Goal: Task Accomplishment & Management: Manage account settings

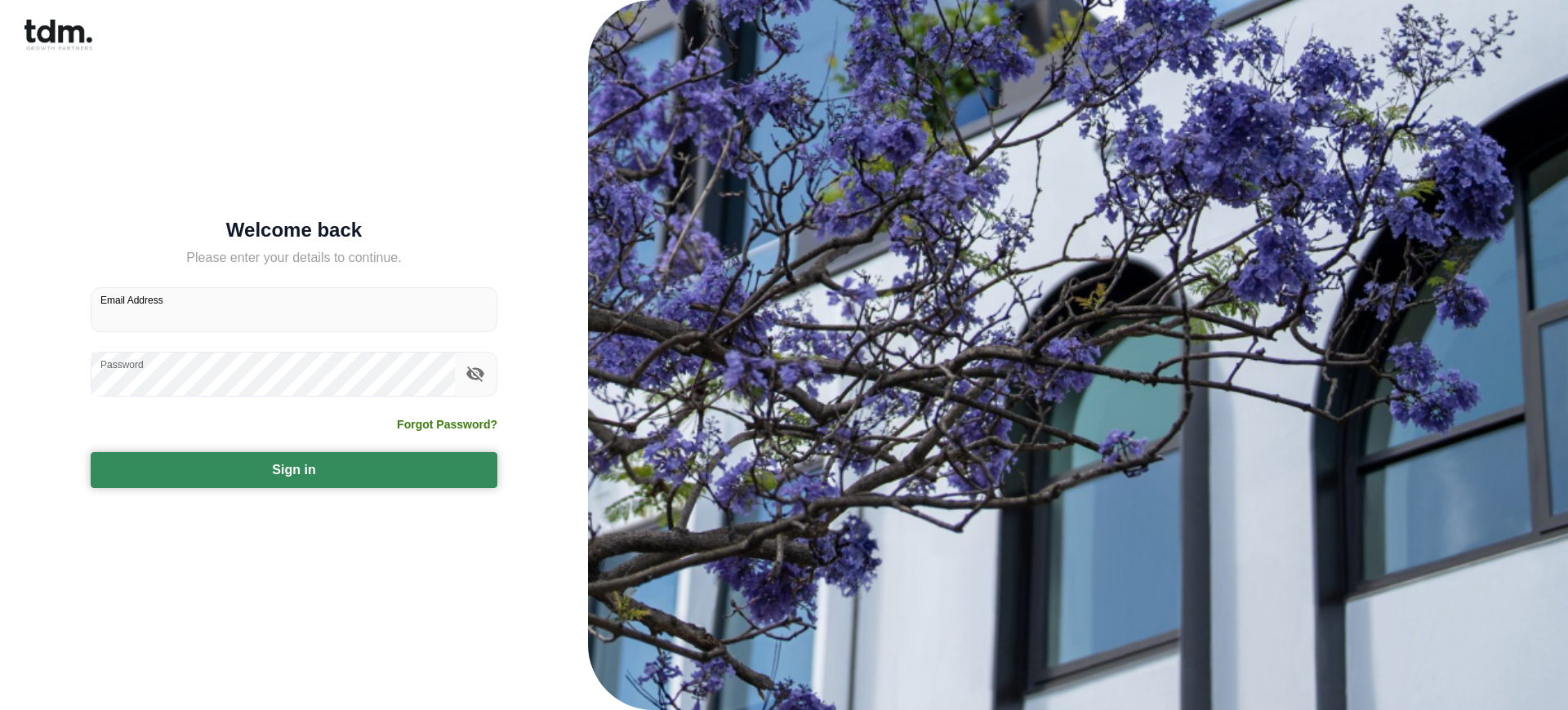
click at [294, 469] on button "Sign in" at bounding box center [294, 470] width 406 height 36
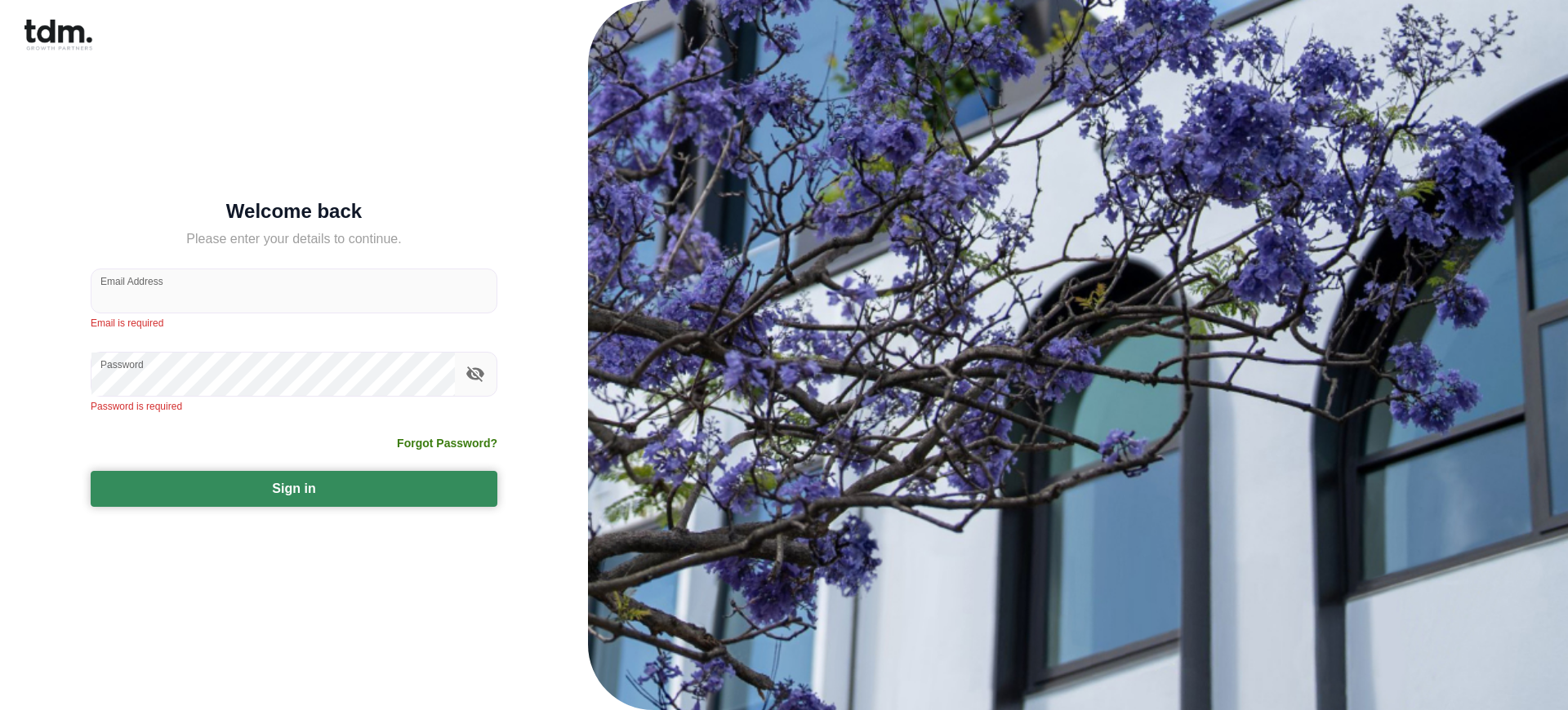
click at [294, 488] on button "Sign in" at bounding box center [294, 489] width 406 height 36
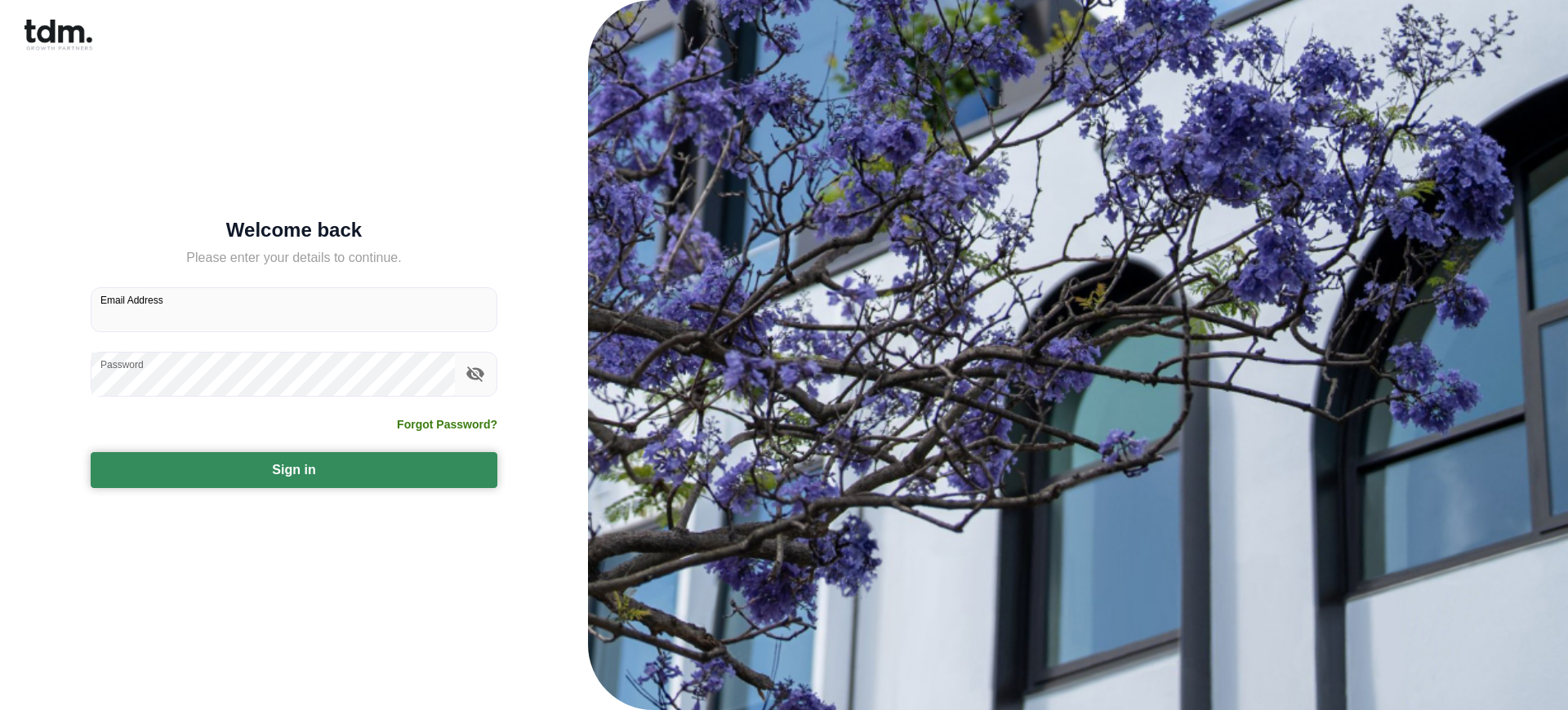
click at [294, 469] on button "Sign in" at bounding box center [294, 470] width 406 height 36
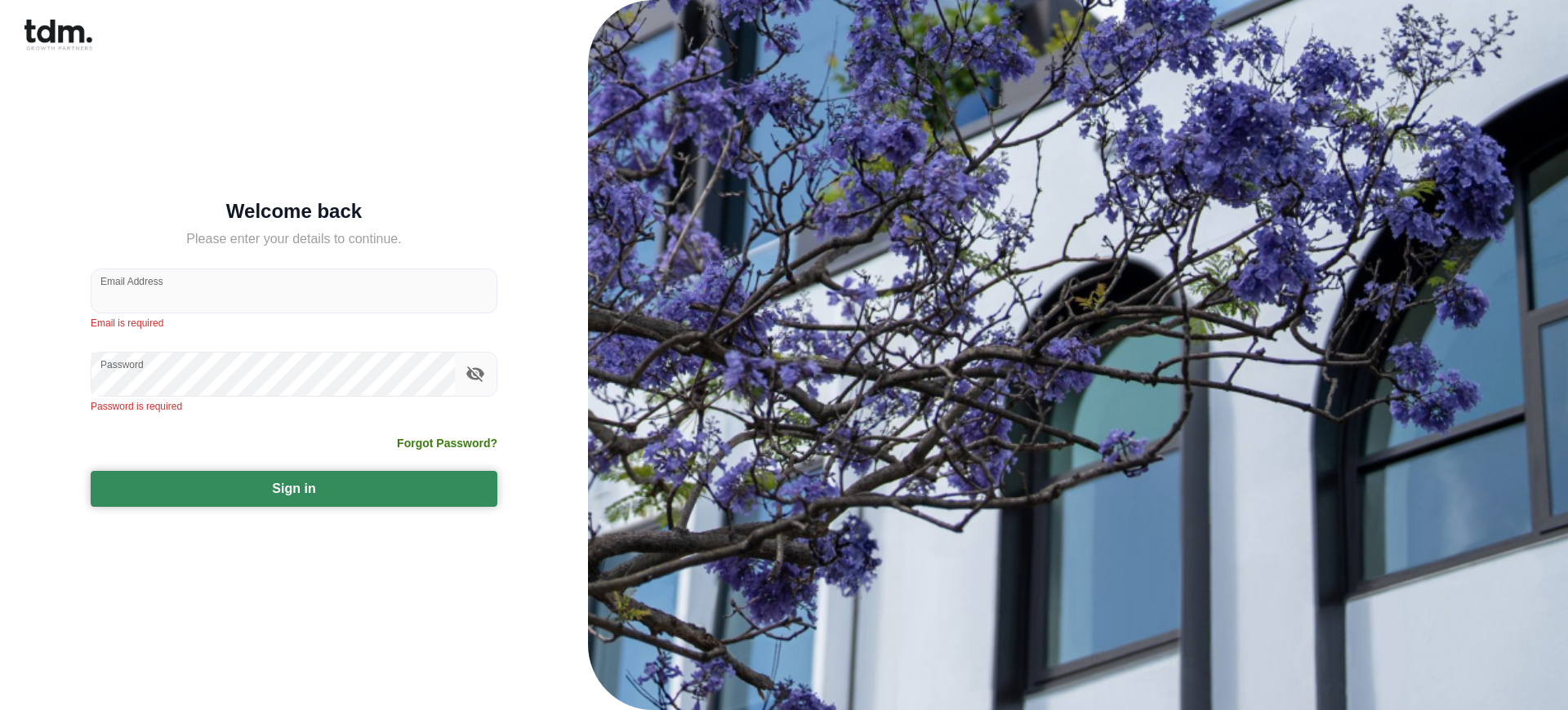
click at [294, 488] on button "Sign in" at bounding box center [294, 489] width 406 height 36
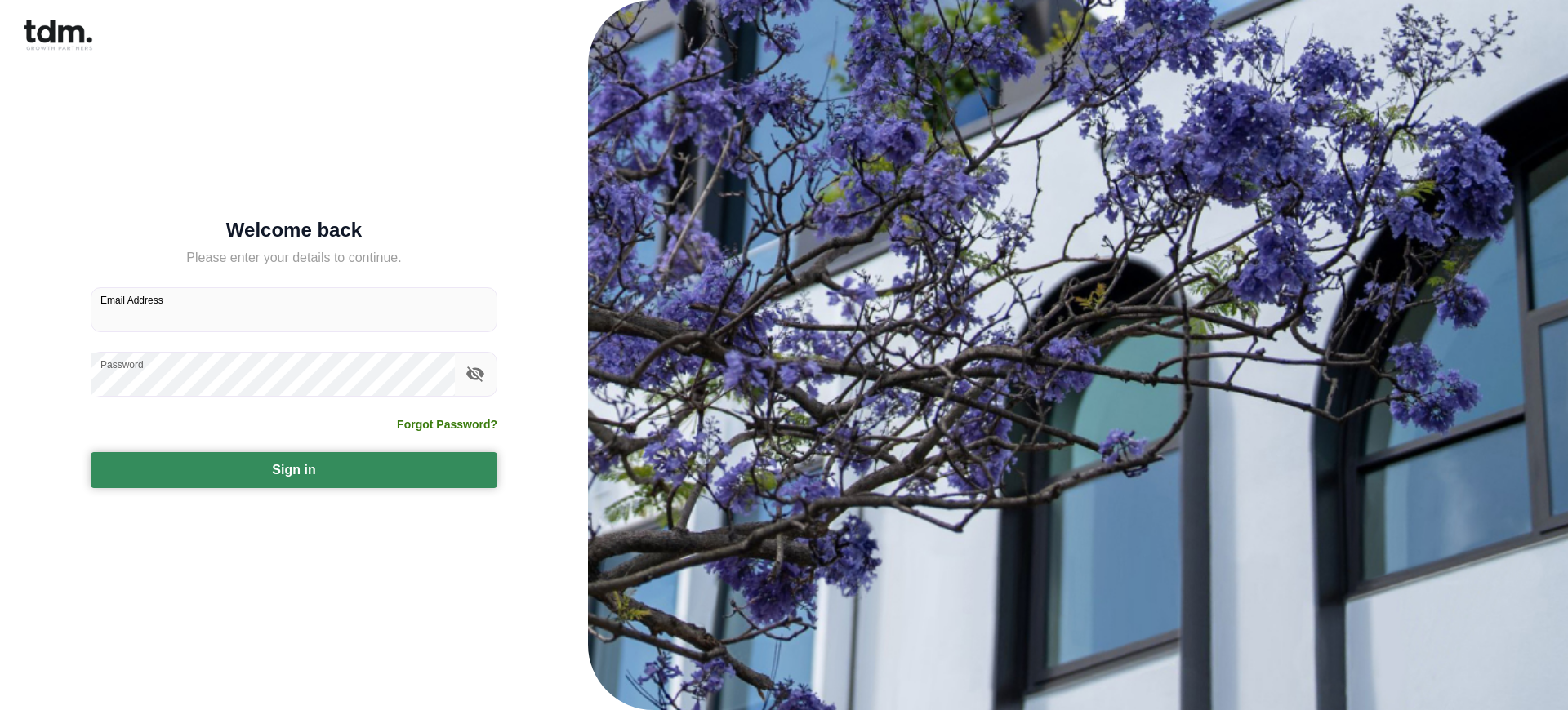
click at [294, 469] on button "Sign in" at bounding box center [294, 470] width 406 height 36
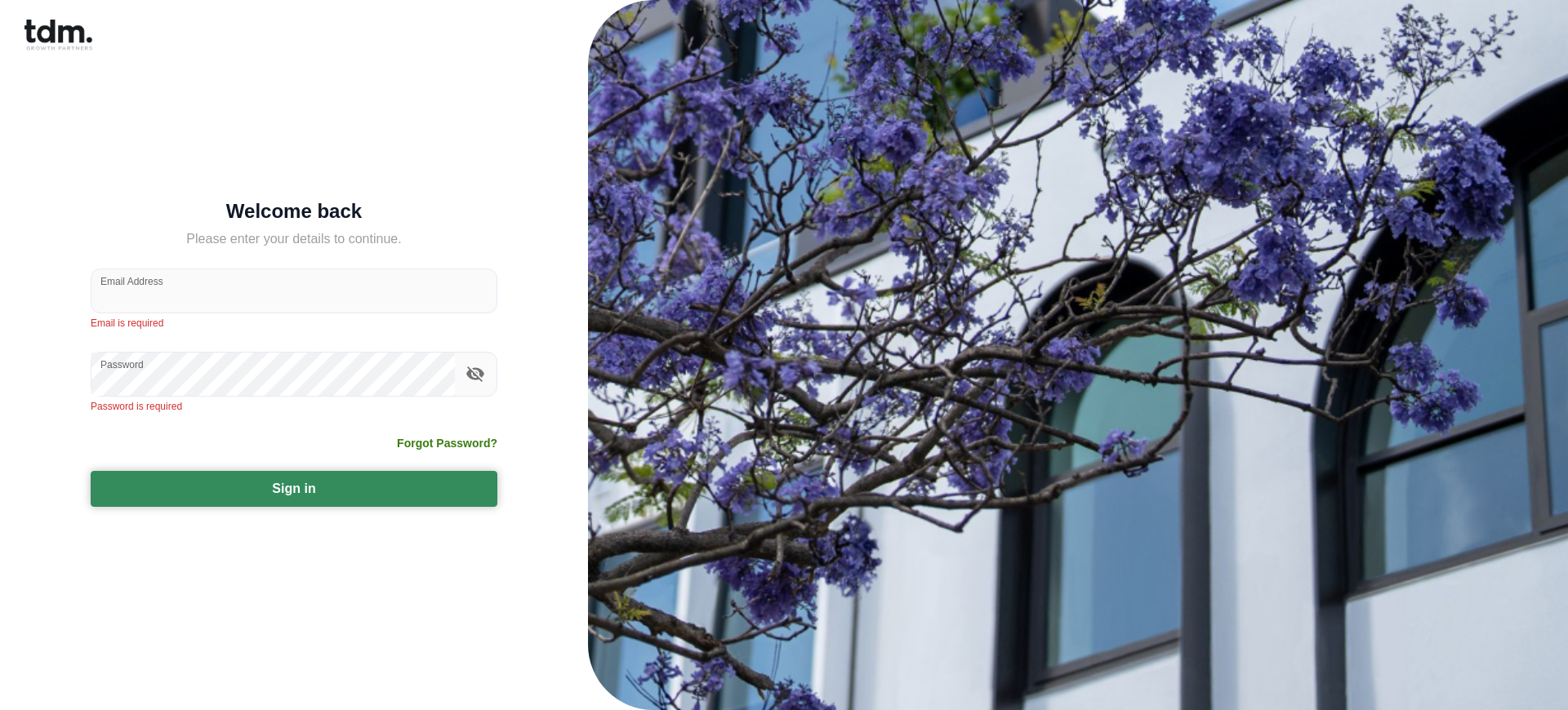
click at [294, 488] on button "Sign in" at bounding box center [294, 489] width 406 height 36
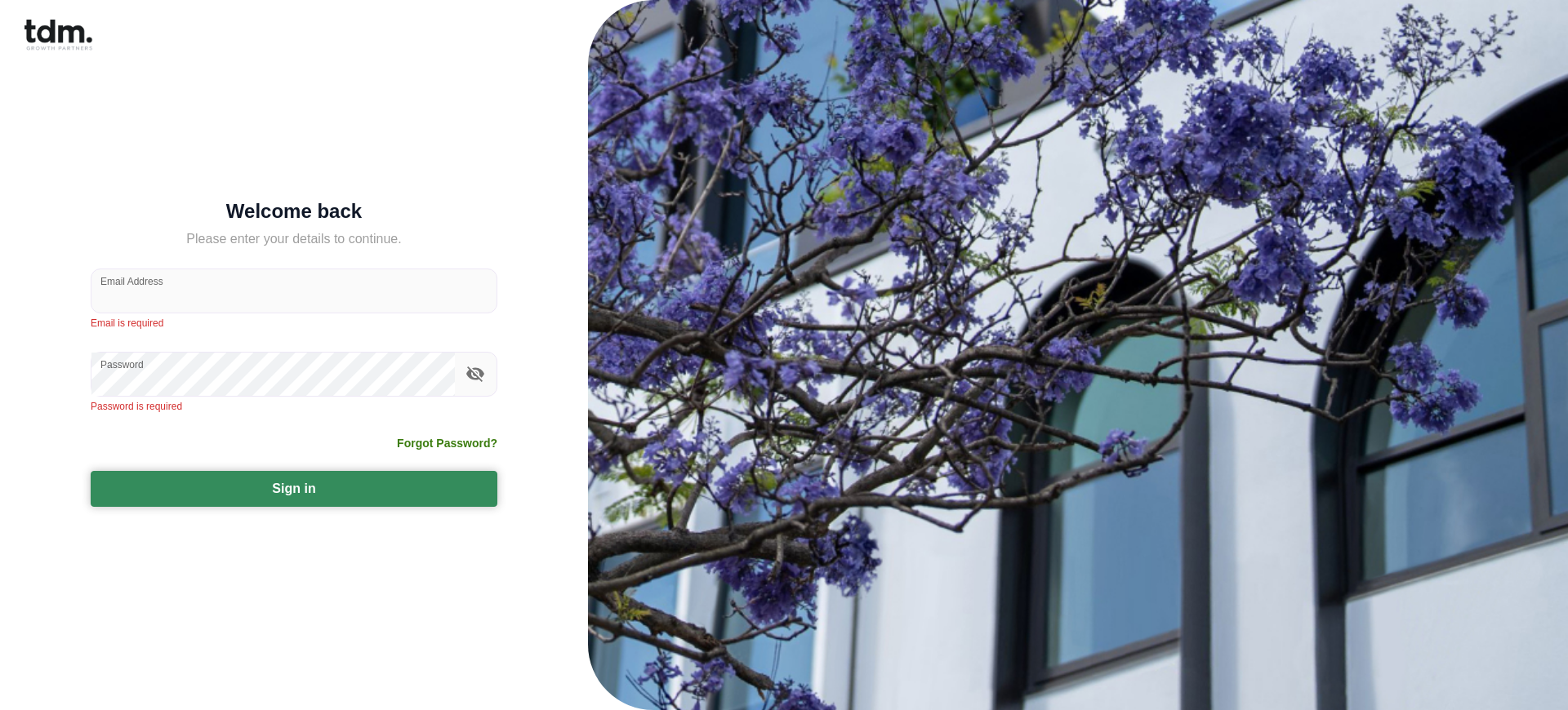
click at [294, 488] on button "Sign in" at bounding box center [294, 489] width 406 height 36
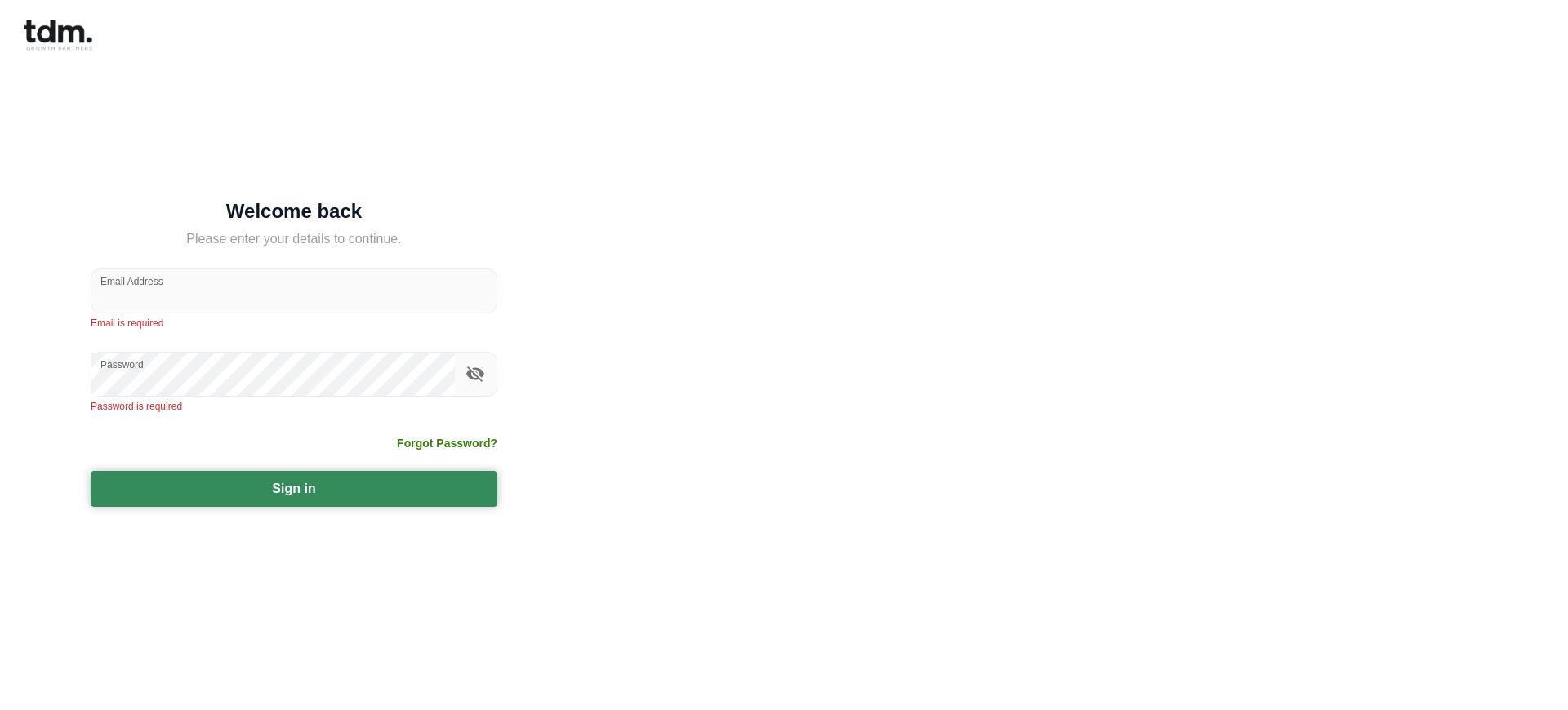
click at [294, 488] on button "Sign in" at bounding box center [294, 489] width 406 height 36
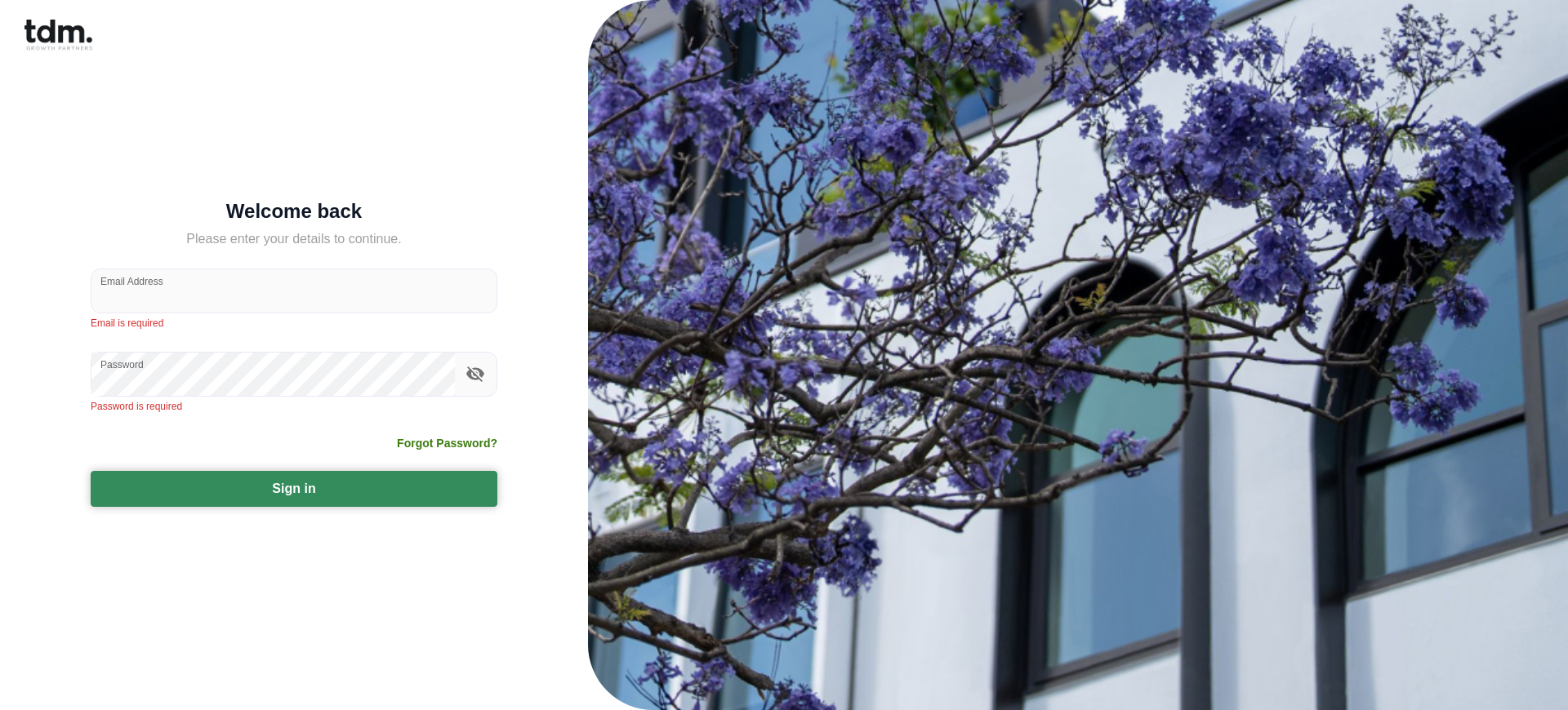
click at [294, 488] on button "Sign in" at bounding box center [294, 489] width 406 height 36
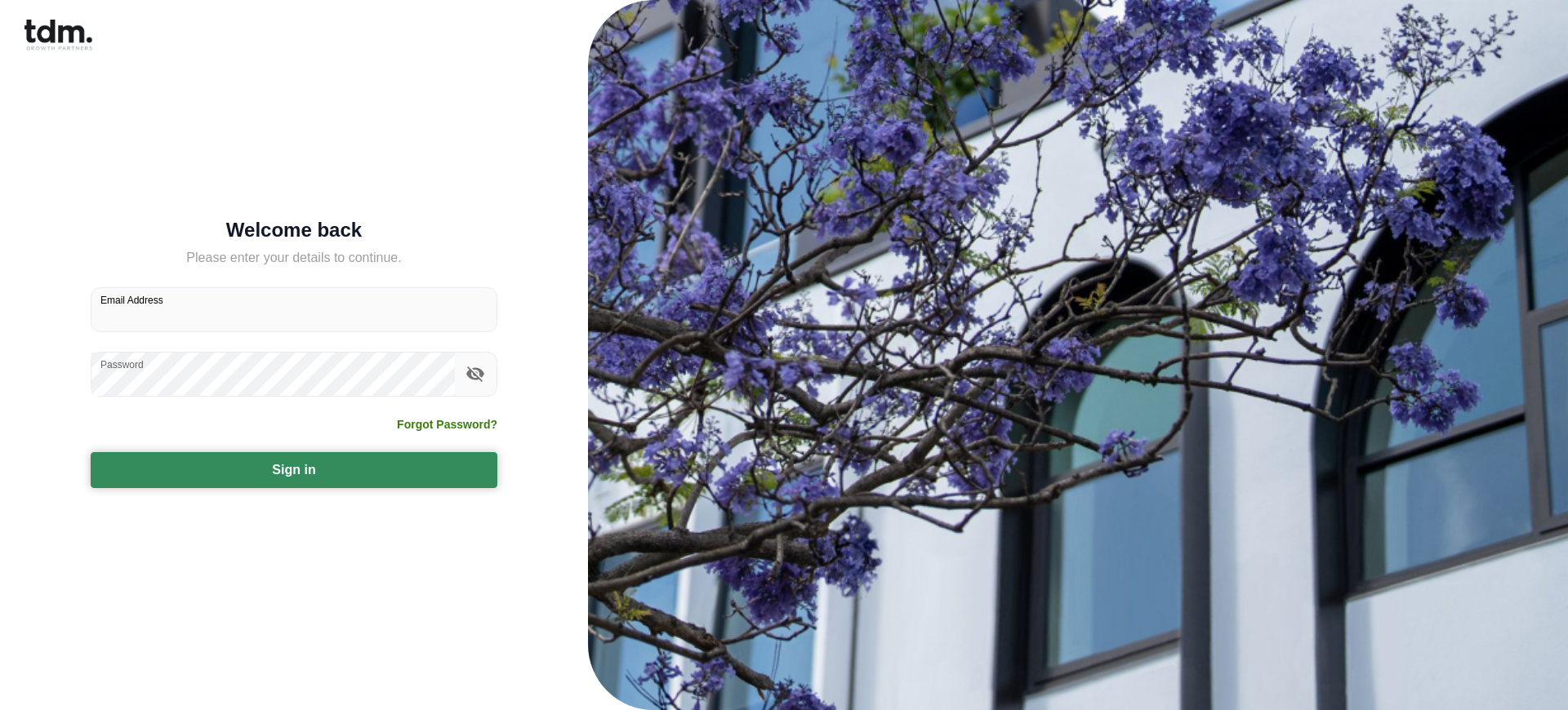
click at [294, 469] on button "Sign in" at bounding box center [294, 470] width 406 height 36
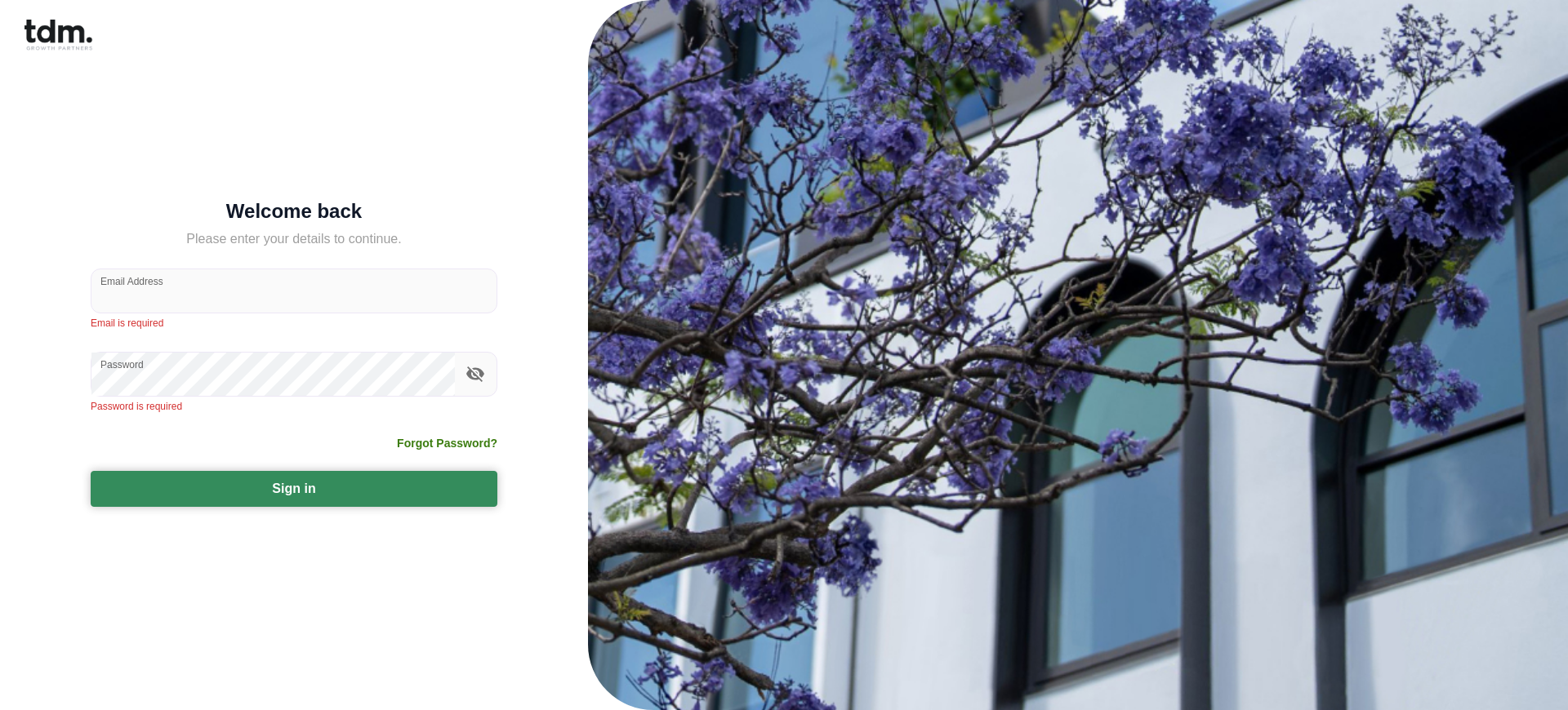
click at [294, 488] on button "Sign in" at bounding box center [294, 489] width 406 height 36
